Goal: Information Seeking & Learning: Find specific page/section

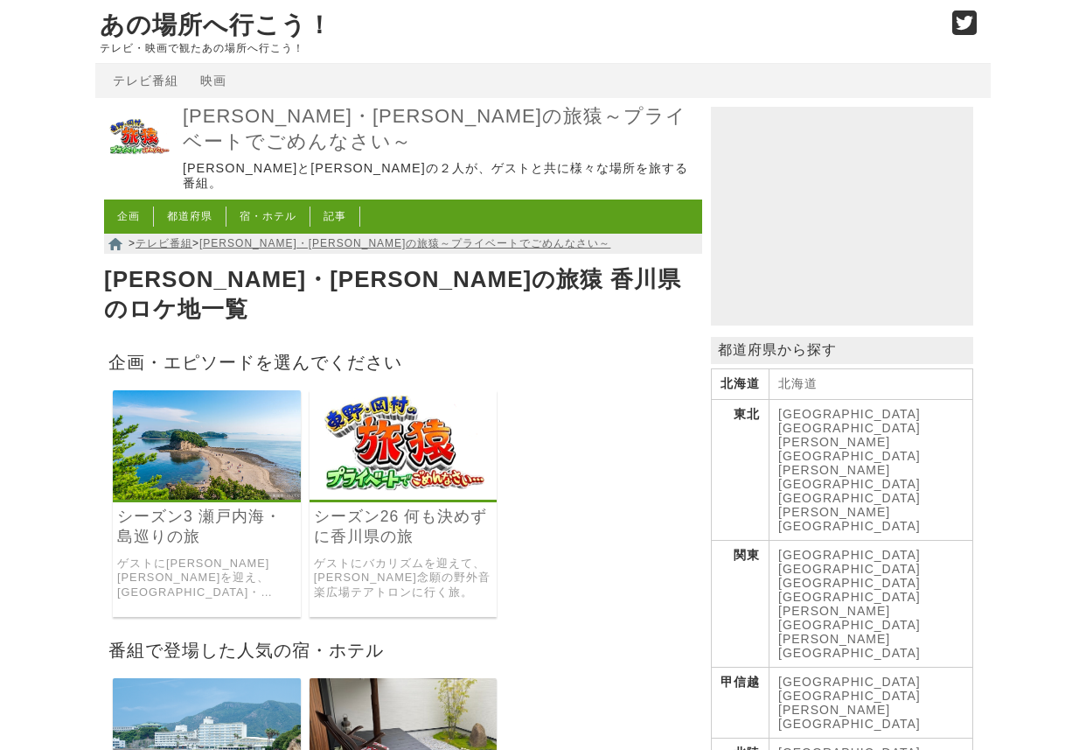
click at [439, 506] on link "シーズン26 何も決めずに香川県の旅" at bounding box center [403, 526] width 179 height 40
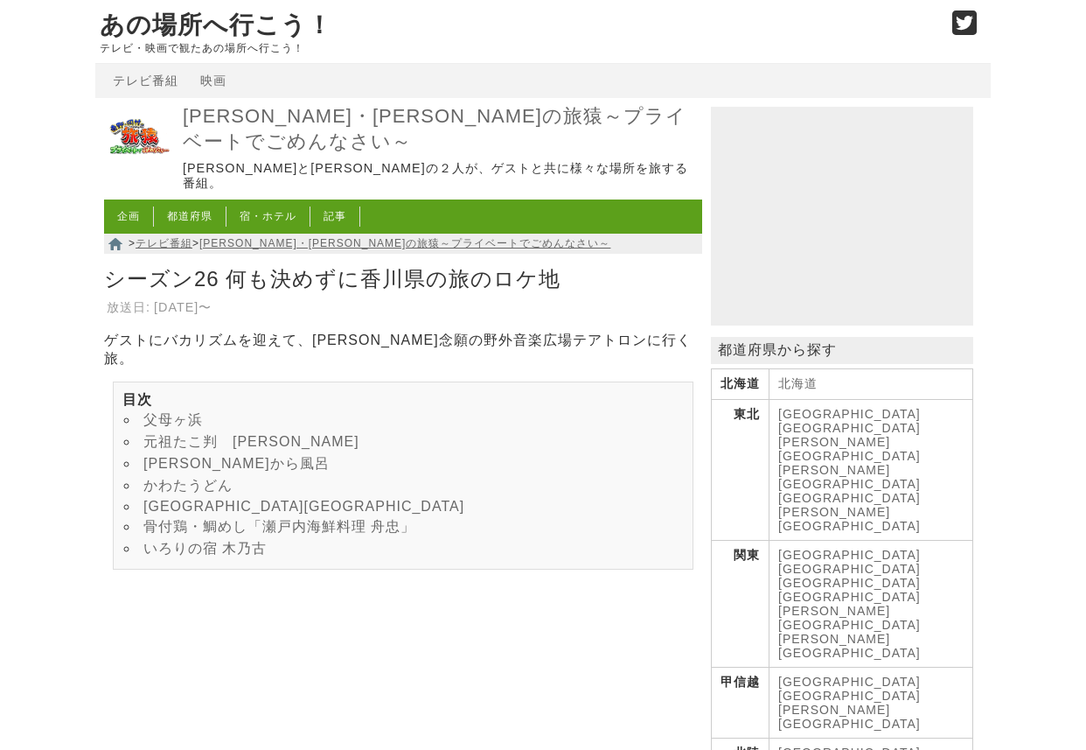
click at [229, 499] on link "[GEOGRAPHIC_DATA][GEOGRAPHIC_DATA]" at bounding box center [303, 506] width 321 height 15
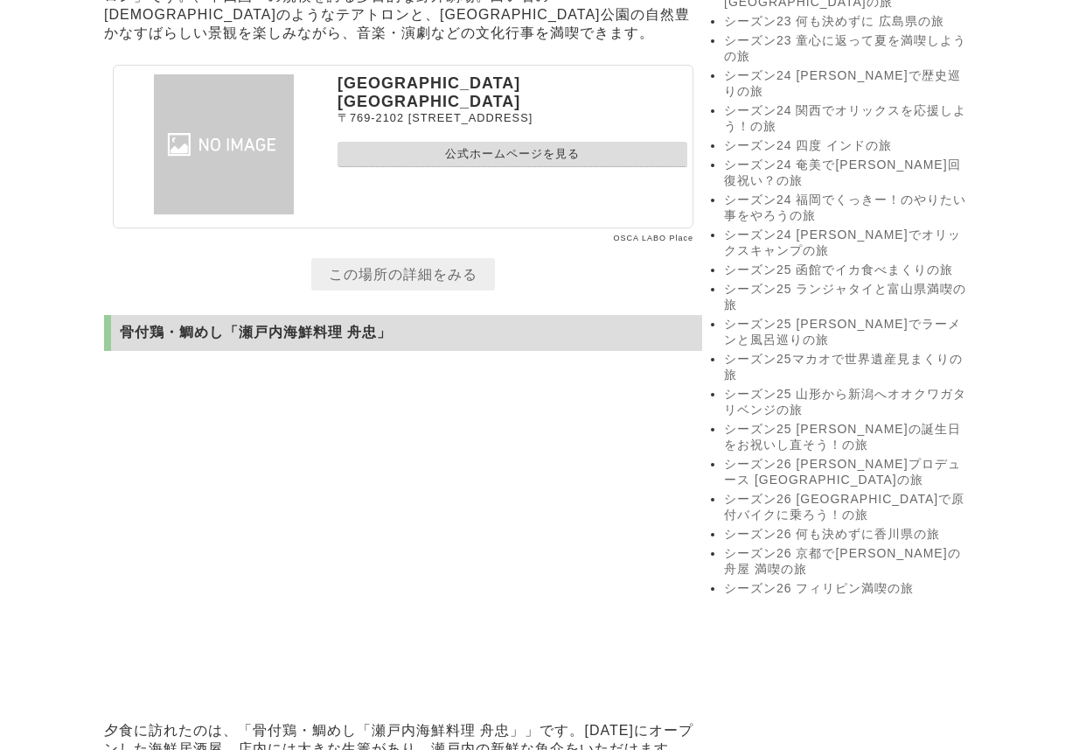
scroll to position [4103, 0]
